Goal: Task Accomplishment & Management: Use online tool/utility

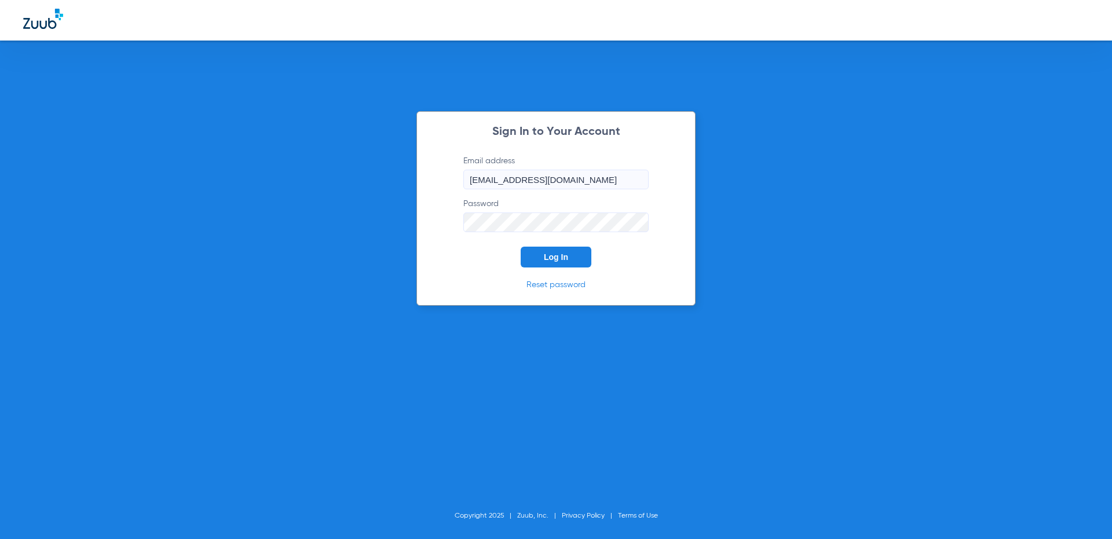
click at [579, 185] on input "[EMAIL_ADDRESS][DOMAIN_NAME]" at bounding box center [555, 180] width 185 height 20
type input "[EMAIL_ADDRESS][DOMAIN_NAME]"
click at [557, 253] on span "Log In" at bounding box center [556, 256] width 24 height 9
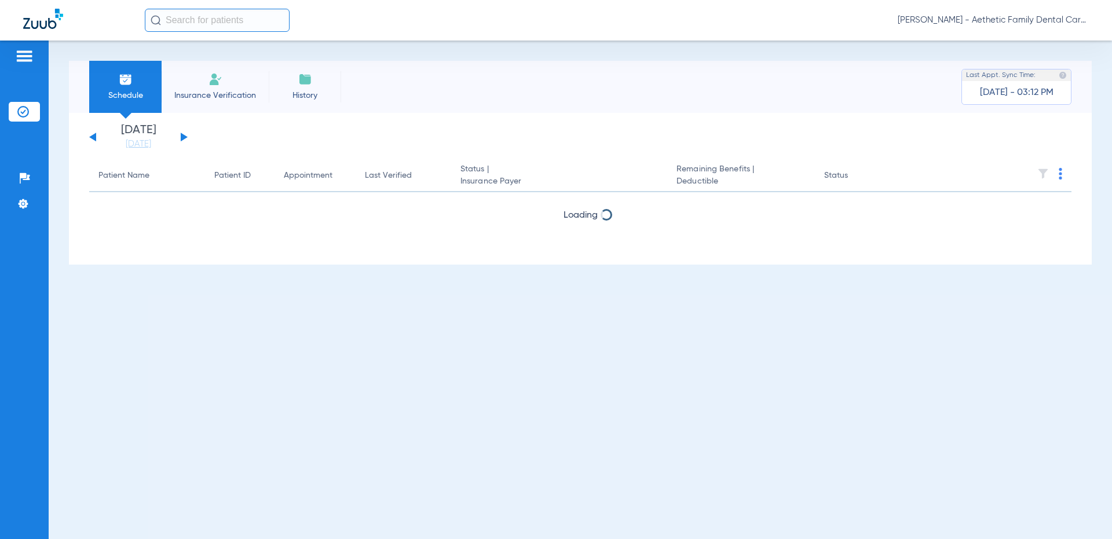
click at [181, 135] on button at bounding box center [184, 137] width 7 height 9
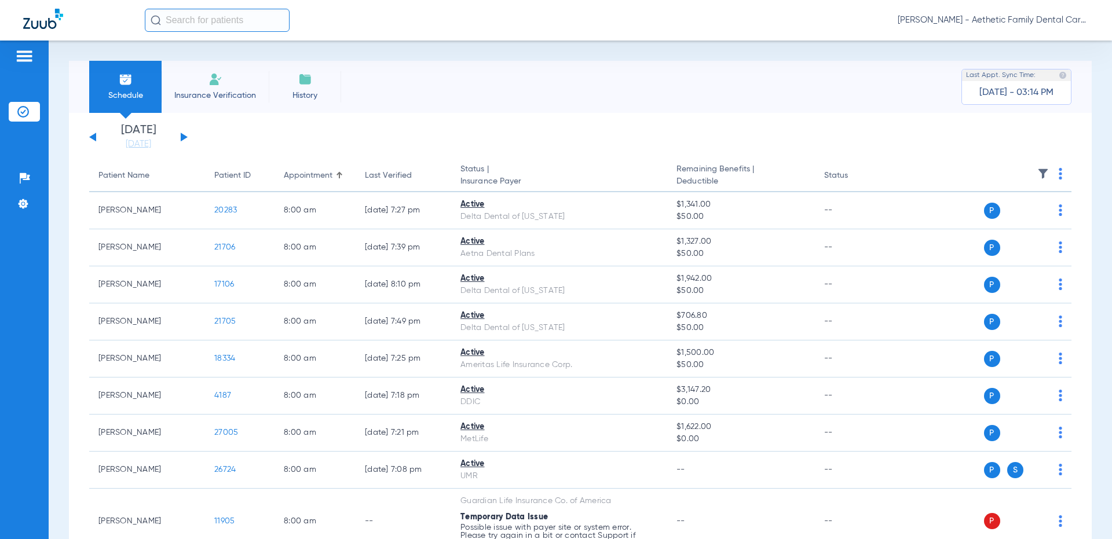
click at [1062, 173] on th at bounding box center [982, 176] width 179 height 32
click at [1059, 173] on img at bounding box center [1060, 174] width 3 height 12
click at [1008, 222] on span "Verify All" at bounding box center [1007, 219] width 72 height 8
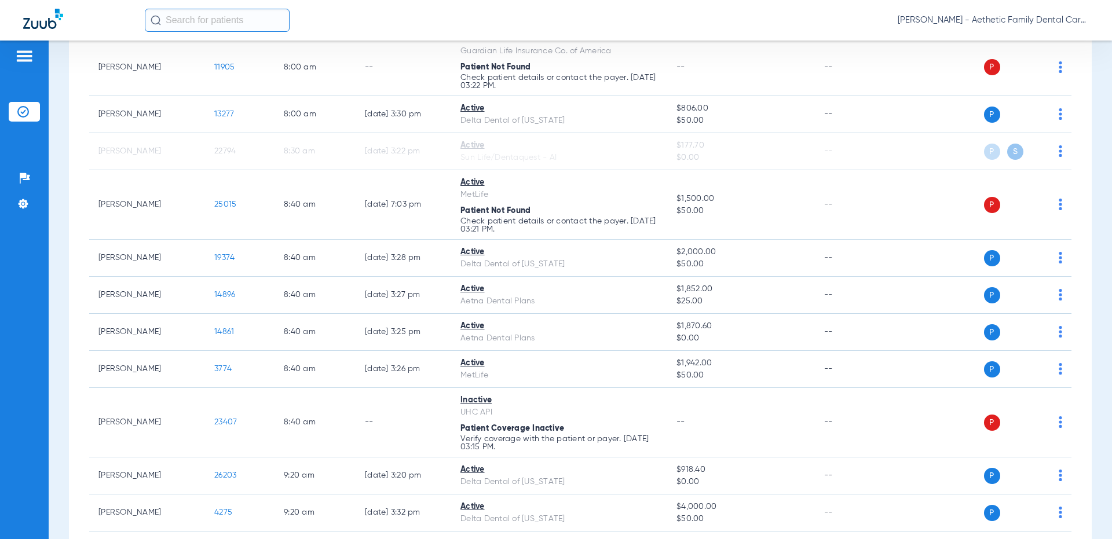
scroll to position [334, 0]
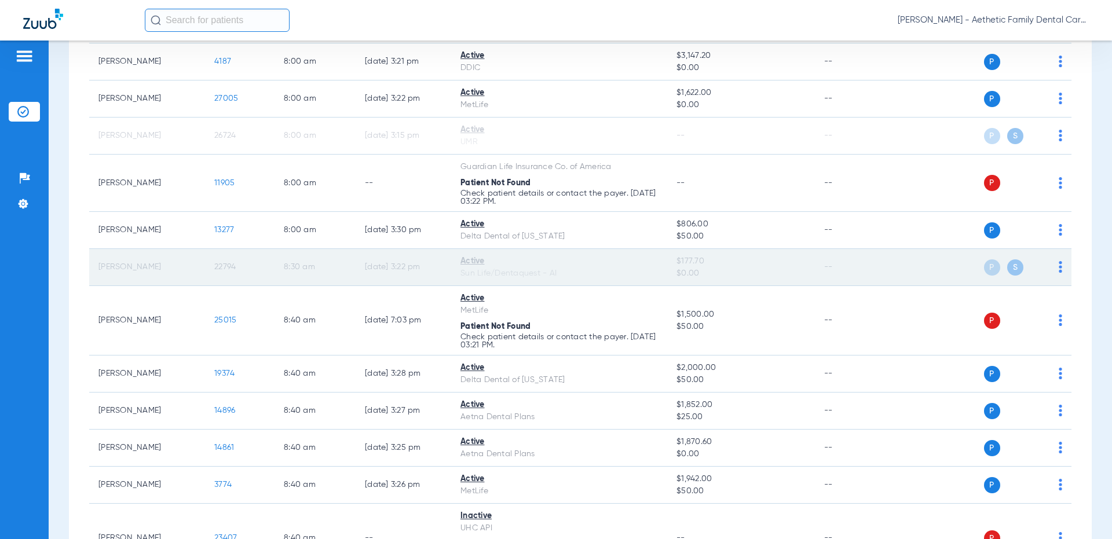
click at [345, 261] on td "8:30 AM" at bounding box center [315, 267] width 81 height 37
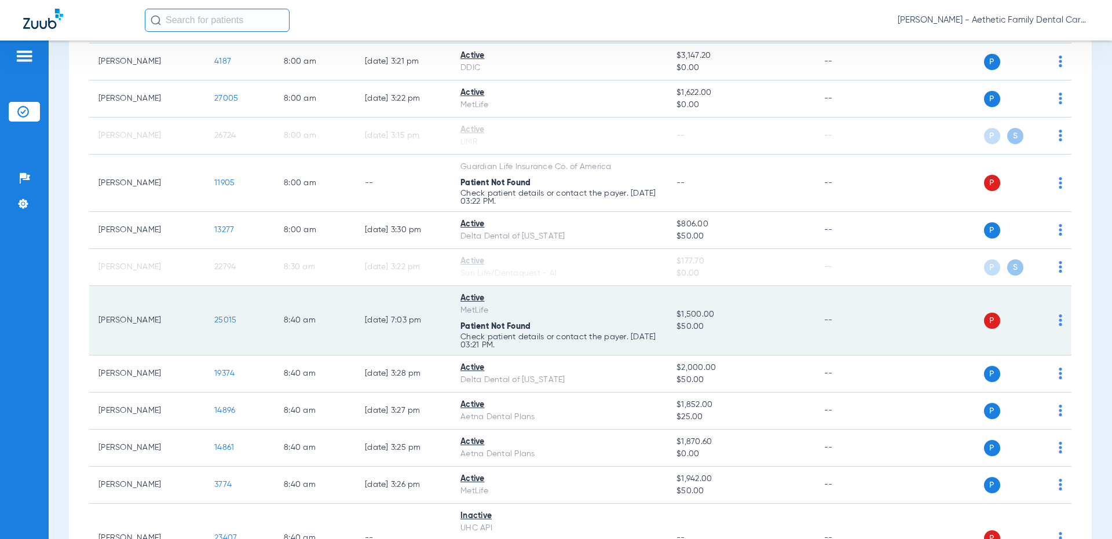
click at [274, 338] on td "25015" at bounding box center [239, 320] width 69 height 69
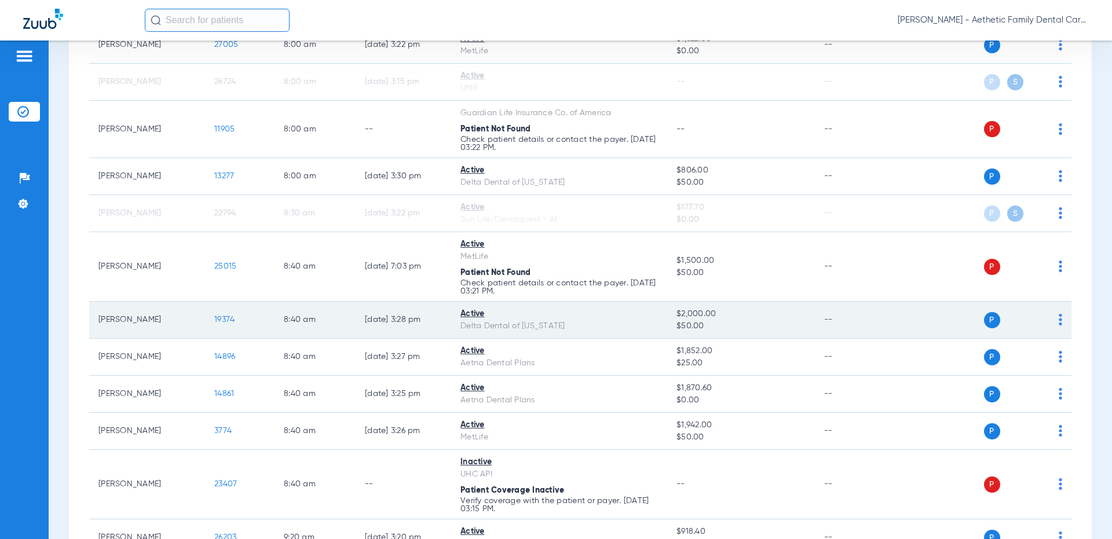
scroll to position [392, 0]
